Goal: Information Seeking & Learning: Learn about a topic

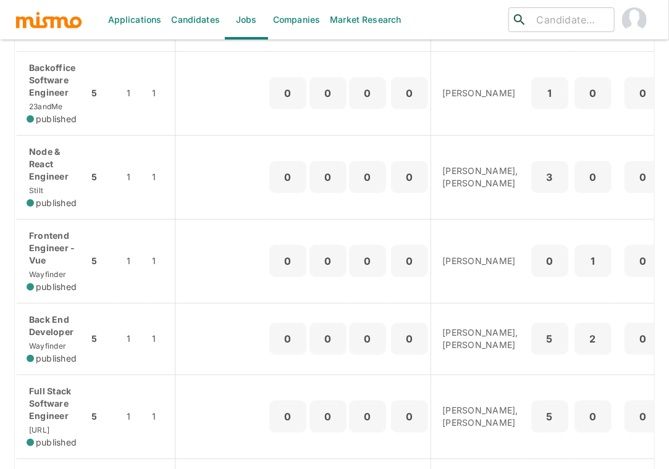
click at [10, 131] on div "Applications Candidates Jobs Companies Market Research ​ ​ Jobs Add new Status …" at bounding box center [334, 30] width 669 height 499
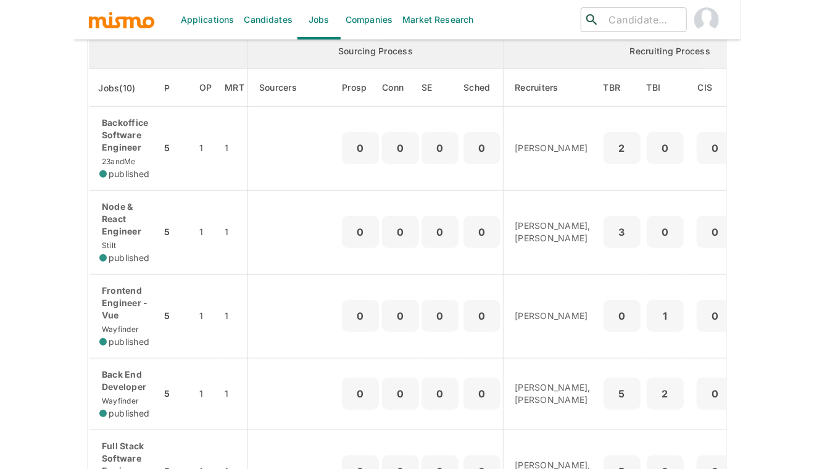
scroll to position [192, 0]
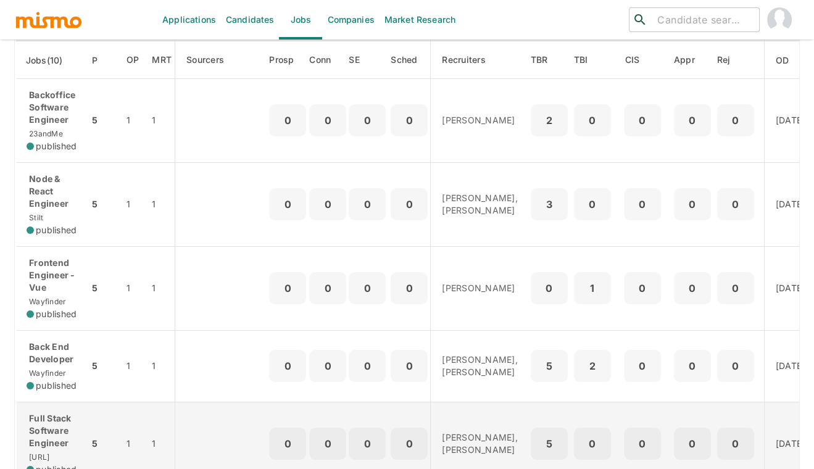
click at [60, 441] on p "Full Stack Software Engineer" at bounding box center [53, 430] width 52 height 37
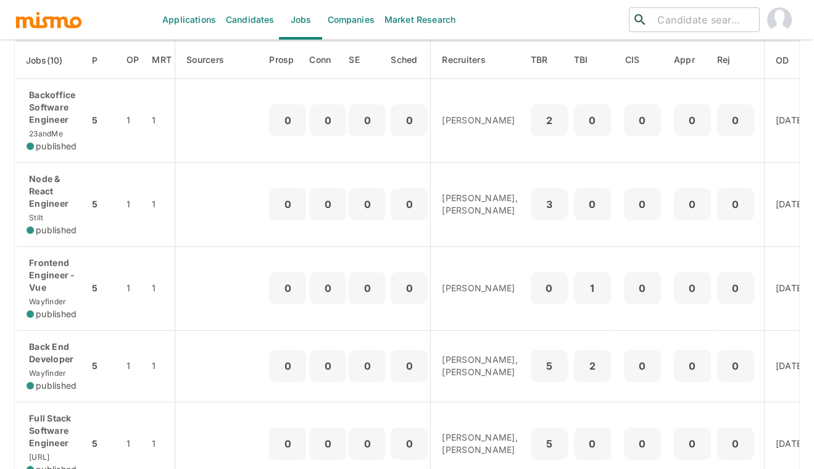
click at [9, 307] on html "Applications Candidates Jobs Companies Market Research ​ ​ Jobs Add new Status …" at bounding box center [407, 57] width 814 height 499
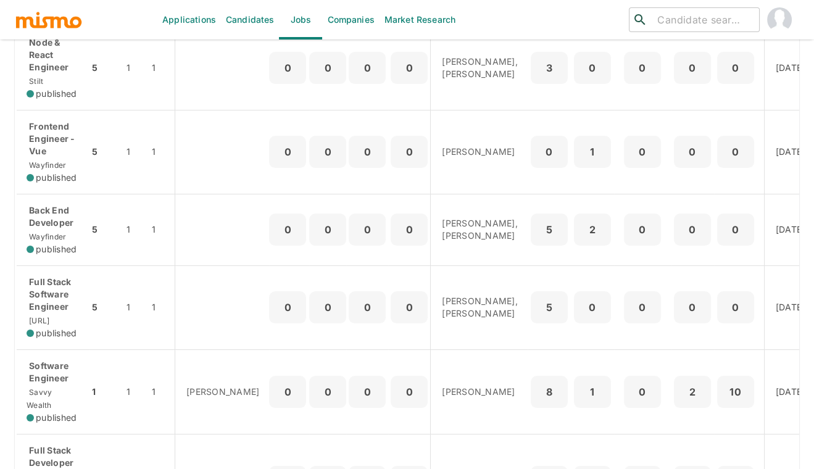
scroll to position [329, 0]
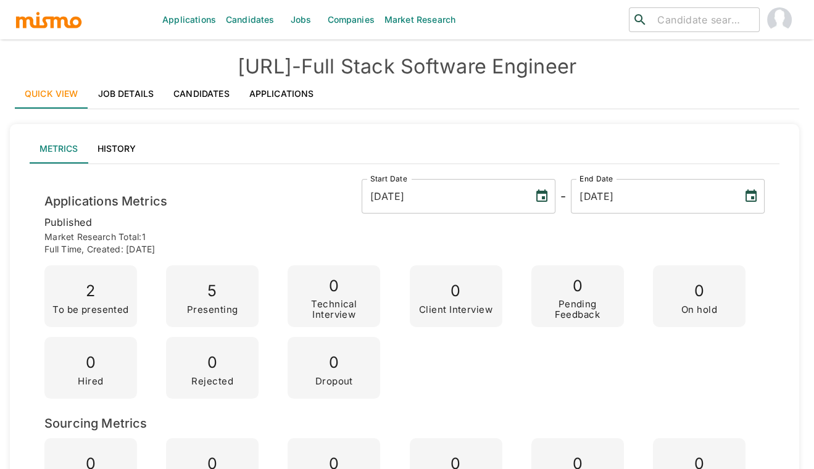
click at [128, 94] on link "Job Details" at bounding box center [126, 94] width 76 height 30
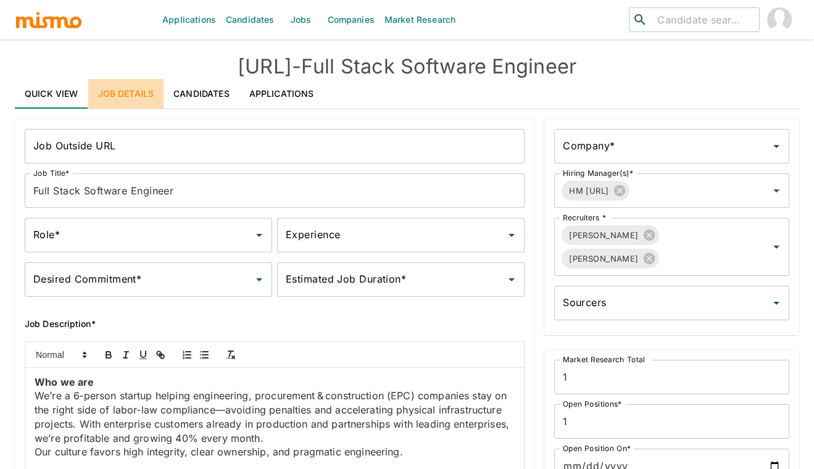
type input "Fullstack"
type input "Sr"
type input "Full-Time"
type input "12+ months"
type input "[URL]"
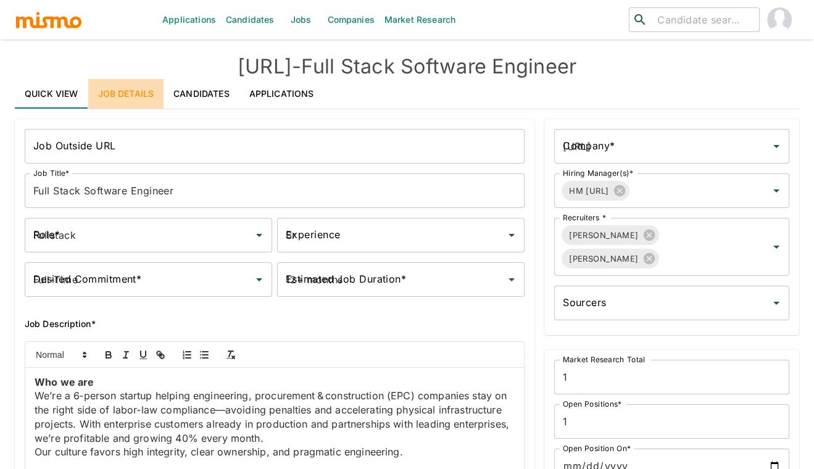
click at [128, 94] on link "Job Details" at bounding box center [126, 94] width 76 height 30
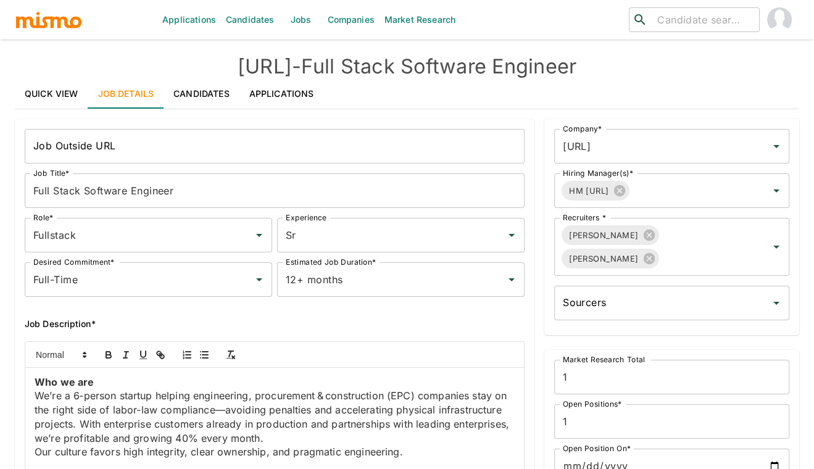
click at [290, 400] on p "We’re a 6‑person startup helping engineering, procurement & construction (EPC) …" at bounding box center [275, 417] width 480 height 56
click at [15, 309] on div "Job Description*" at bounding box center [270, 314] width 510 height 35
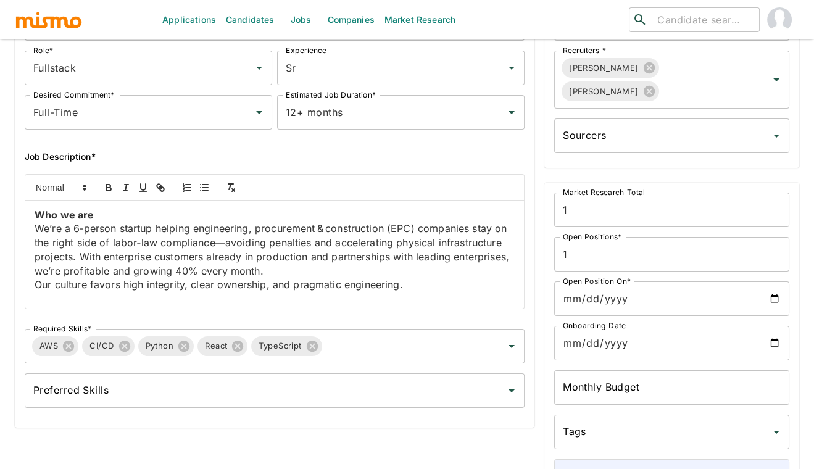
scroll to position [192, 0]
